Goal: Information Seeking & Learning: Learn about a topic

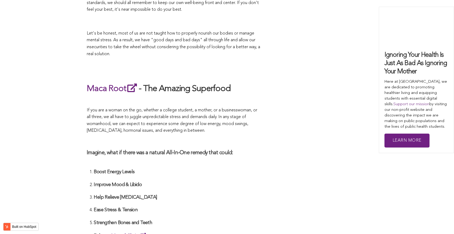
scroll to position [1289, 0]
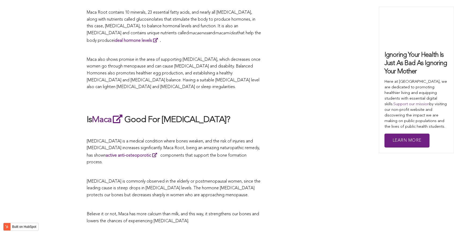
click at [233, 117] on h2 "Is Maca Good For [MEDICAL_DATA]?" at bounding box center [174, 120] width 174 height 12
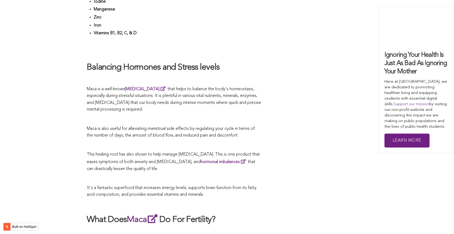
scroll to position [1313, 0]
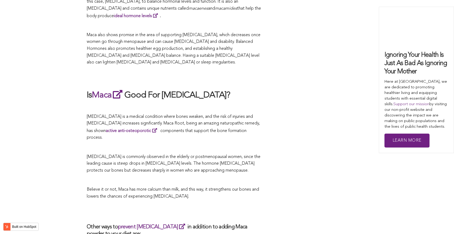
click at [211, 117] on span "[MEDICAL_DATA] is a medical condition where bones weaken, and the risk of injur…" at bounding box center [173, 127] width 173 height 25
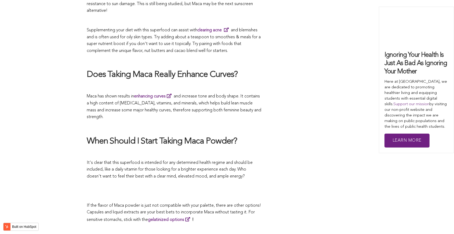
click at [243, 136] on h2 "When Should I Start Taking Maca Powder?" at bounding box center [174, 141] width 174 height 11
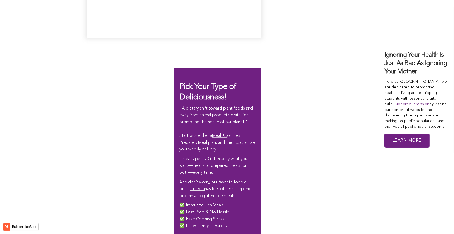
scroll to position [1084, 0]
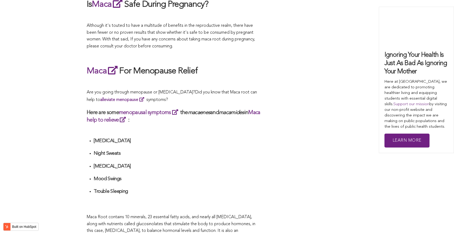
click at [258, 117] on div "What Are The Health Benefits of Maca For Women ? Hi [DEMOGRAPHIC_DATA], have yo…" at bounding box center [174, 124] width 174 height 1826
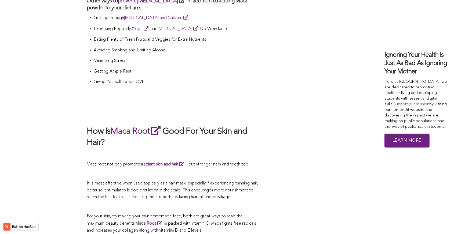
scroll to position [1422, 0]
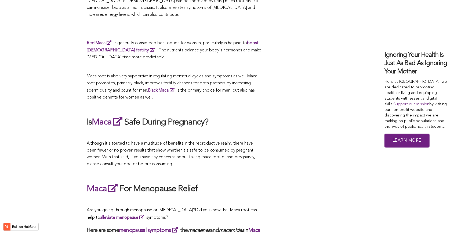
scroll to position [1180, 0]
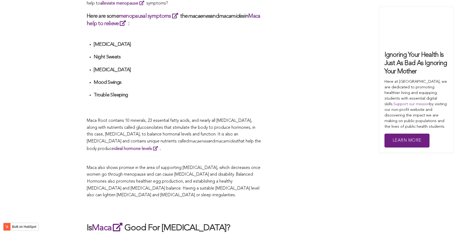
click at [178, 118] on p "Maca Root contains 10 minerals, 23 essential fatty acids, and nearly all [MEDIC…" at bounding box center [174, 135] width 174 height 35
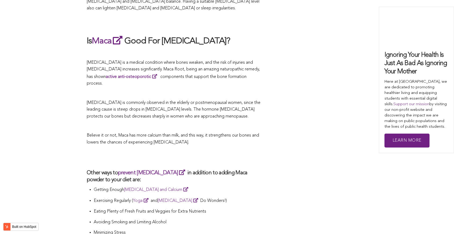
click at [239, 133] on p "Believe it or not, Maca has more calcium than milk, and this way, it strengthen…" at bounding box center [174, 140] width 174 height 14
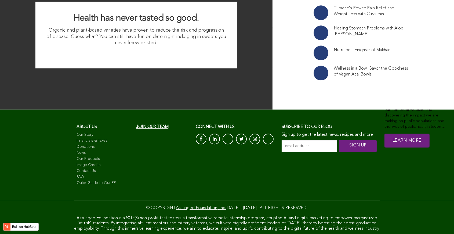
scroll to position [1348, 0]
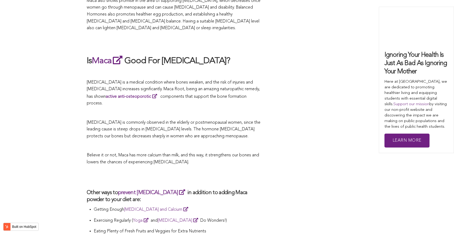
click at [213, 120] on p "[MEDICAL_DATA] is commonly observed in the elderly or postmenopausal women, sin…" at bounding box center [174, 130] width 174 height 21
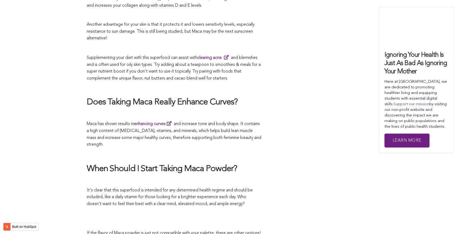
click at [238, 122] on span "Maca has shown results in enhancing curves and increase tone and body shape. It…" at bounding box center [174, 134] width 174 height 25
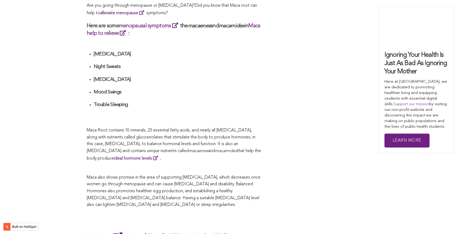
click at [259, 117] on span "What Are The Health Benefits of Maca For Women ? Hi [DEMOGRAPHIC_DATA], have yo…" at bounding box center [174, 37] width 174 height 1826
click at [189, 64] on h4 "Night Sweats" at bounding box center [177, 67] width 167 height 6
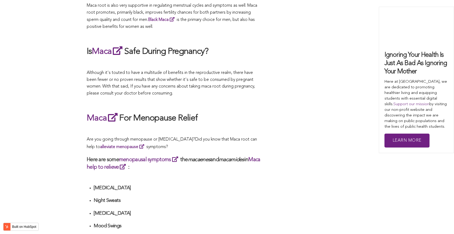
scroll to position [1010, 0]
